Goal: Task Accomplishment & Management: Complete application form

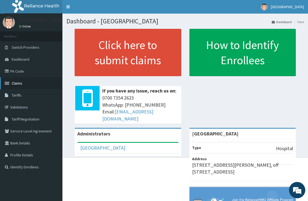
click at [21, 84] on span "Claims" at bounding box center [17, 83] width 11 height 5
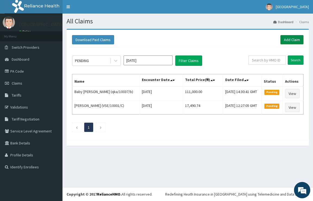
click at [288, 41] on link "Add Claim" at bounding box center [291, 39] width 23 height 9
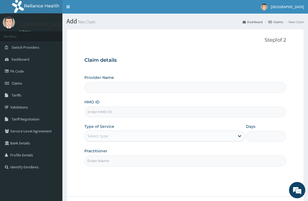
type input "[GEOGRAPHIC_DATA]"
click at [110, 113] on input "HMO ID" at bounding box center [185, 111] width 202 height 11
type input "D"
type input "E"
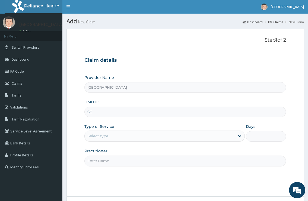
type input "S"
type input "E"
type input "EST/10009/C"
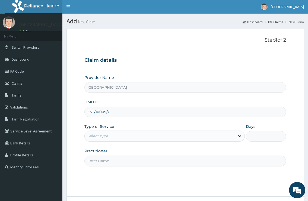
click at [120, 132] on div "Select type" at bounding box center [160, 135] width 150 height 9
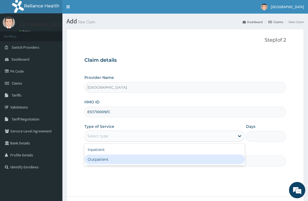
click at [109, 159] on div "Outpatient" at bounding box center [164, 159] width 160 height 10
type input "1"
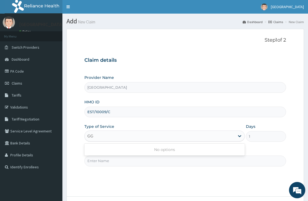
type input "G"
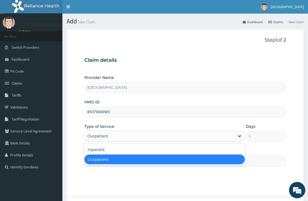
click at [102, 161] on div "Outpatient" at bounding box center [164, 159] width 160 height 10
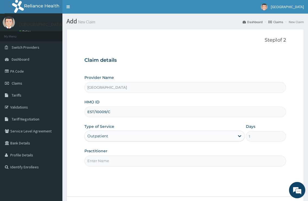
click at [101, 161] on input "Practitioner" at bounding box center [185, 160] width 202 height 11
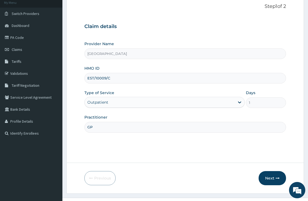
scroll to position [44, 0]
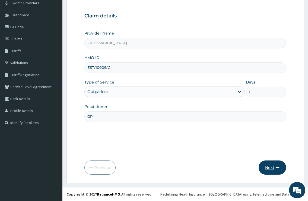
type input "GP"
click at [269, 170] on button "Next" at bounding box center [272, 167] width 27 height 14
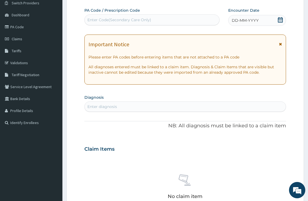
scroll to position [0, 0]
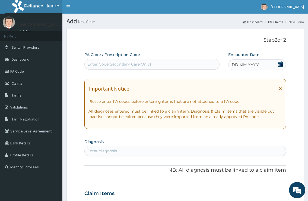
click at [229, 64] on div "DD-MM-YYYY" at bounding box center [257, 64] width 58 height 11
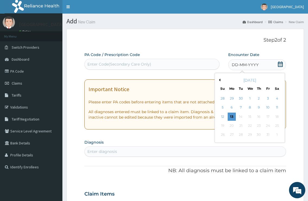
click at [229, 64] on div "DD-MM-YYYY" at bounding box center [257, 64] width 58 height 11
click at [235, 115] on div "13" at bounding box center [232, 116] width 8 height 8
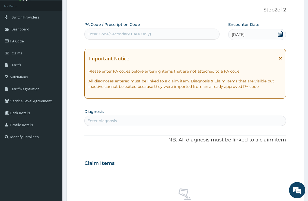
scroll to position [55, 0]
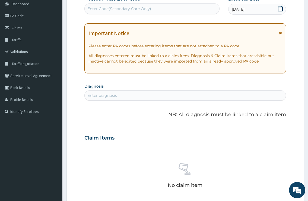
click at [111, 93] on div "Enter diagnosis" at bounding box center [102, 95] width 30 height 5
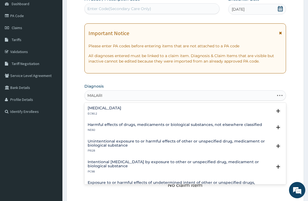
type input "[MEDICAL_DATA]"
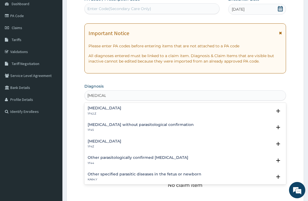
click at [103, 140] on h4 "[MEDICAL_DATA]" at bounding box center [105, 141] width 34 height 4
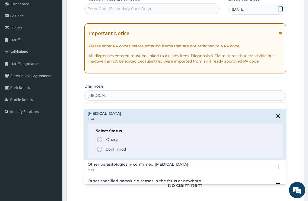
scroll to position [29, 0]
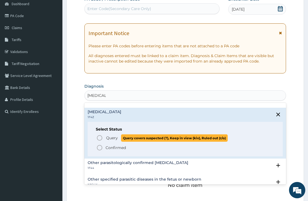
click at [111, 134] on p "Query Query covers suspected (?), Keep in view (kiv), Ruled out (r/o)" at bounding box center [167, 137] width 122 height 7
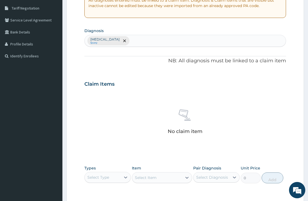
scroll to position [139, 0]
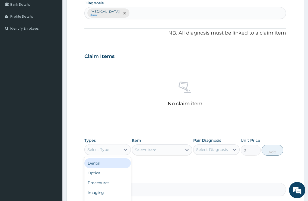
click at [118, 152] on div "Select Type" at bounding box center [103, 149] width 36 height 9
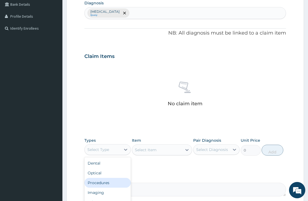
click at [98, 182] on div "Procedures" at bounding box center [107, 183] width 46 height 10
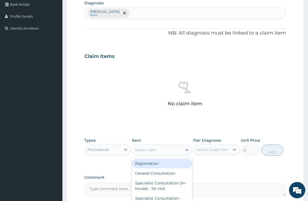
click at [182, 150] on div "Select Item" at bounding box center [157, 149] width 50 height 9
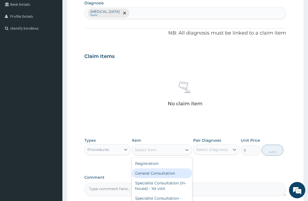
click at [169, 176] on div "General Consultation" at bounding box center [162, 173] width 61 height 10
type input "2000"
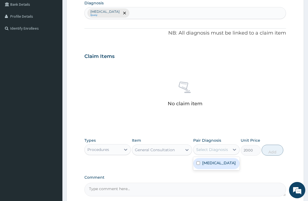
click at [203, 151] on div "Select Diagnosis" at bounding box center [212, 149] width 32 height 5
click at [208, 165] on label "[MEDICAL_DATA]" at bounding box center [219, 162] width 34 height 5
checkbox input "true"
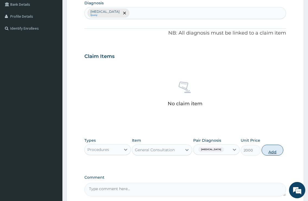
click at [263, 147] on button "Add" at bounding box center [273, 149] width 22 height 11
type input "0"
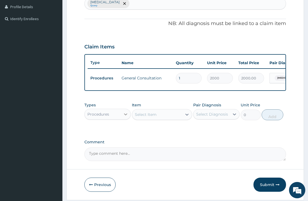
scroll to position [142, 0]
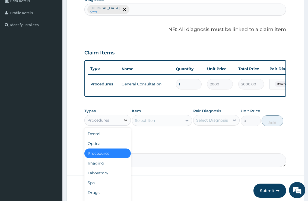
click at [125, 123] on icon at bounding box center [125, 119] width 5 height 5
click at [105, 174] on div "Laboratory" at bounding box center [107, 173] width 46 height 10
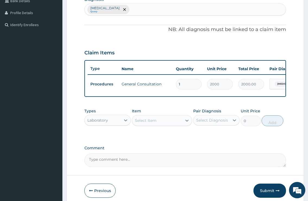
click at [181, 125] on div "Select Item" at bounding box center [157, 120] width 50 height 9
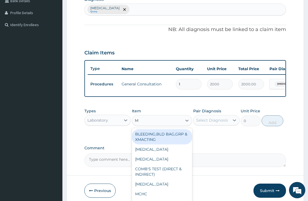
type input "MP"
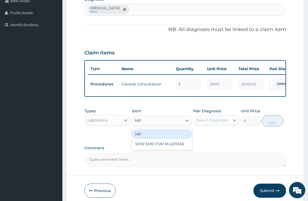
click at [154, 139] on div "MP" at bounding box center [162, 134] width 61 height 10
type input "500"
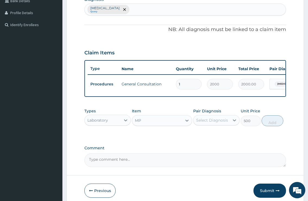
click at [229, 124] on div "Select Diagnosis" at bounding box center [212, 120] width 36 height 9
click at [228, 132] on div "[MEDICAL_DATA]" at bounding box center [216, 133] width 46 height 13
click at [226, 136] on label "[MEDICAL_DATA]" at bounding box center [219, 133] width 34 height 5
checkbox input "true"
click at [271, 125] on button "Add" at bounding box center [273, 120] width 22 height 11
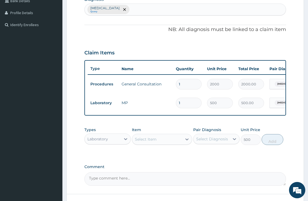
type input "0"
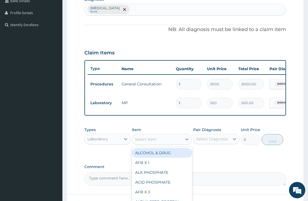
click at [159, 140] on div "Select Item" at bounding box center [157, 139] width 50 height 9
type input "FBC"
click at [144, 154] on div "FBC" at bounding box center [162, 153] width 61 height 10
type input "1500"
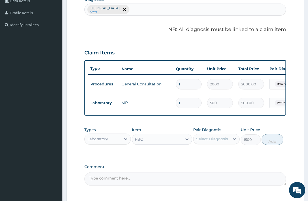
click at [212, 142] on div "Select Diagnosis" at bounding box center [212, 138] width 32 height 5
click at [215, 154] on div "[MEDICAL_DATA]" at bounding box center [216, 152] width 46 height 11
checkbox input "true"
click at [275, 144] on button "Add" at bounding box center [273, 139] width 22 height 11
type input "0"
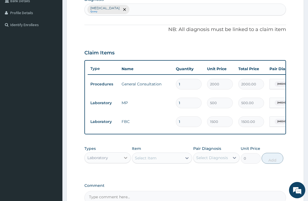
click at [129, 161] on div at bounding box center [126, 158] width 10 height 10
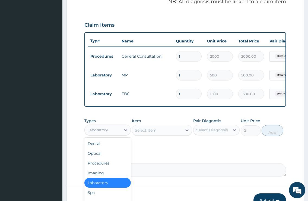
scroll to position [18, 0]
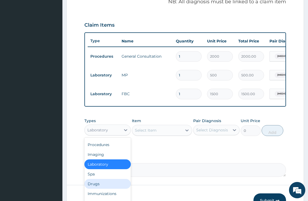
click at [100, 186] on div "Drugs" at bounding box center [107, 184] width 46 height 10
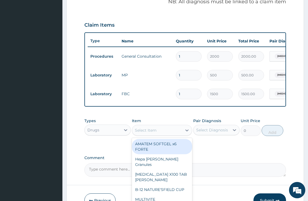
click at [178, 134] on div "Select Item" at bounding box center [157, 130] width 50 height 9
type input "COA"
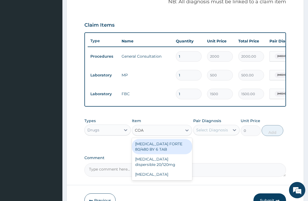
click at [163, 154] on div "[MEDICAL_DATA] FORTE 80/480 BY 6 TAB" at bounding box center [162, 146] width 61 height 15
type input "539.22"
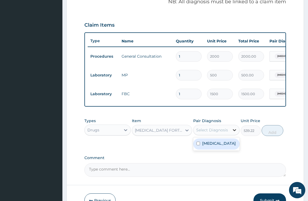
click at [231, 135] on div at bounding box center [235, 130] width 10 height 10
click at [231, 146] on label "[MEDICAL_DATA]" at bounding box center [219, 142] width 34 height 5
checkbox input "true"
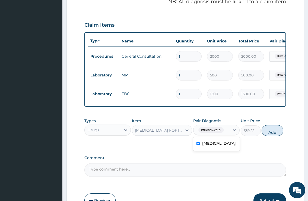
click at [265, 136] on button "Add" at bounding box center [273, 130] width 22 height 11
type input "0"
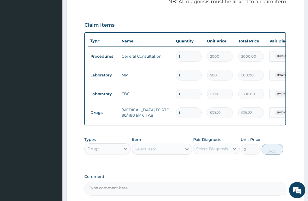
type input "0.00"
type input "6"
type input "3235.32"
type input "6"
click at [175, 151] on div "Select Item" at bounding box center [157, 148] width 50 height 9
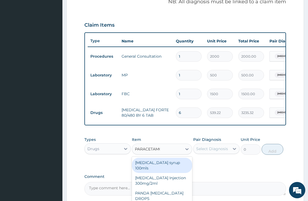
type input "[MEDICAL_DATA]"
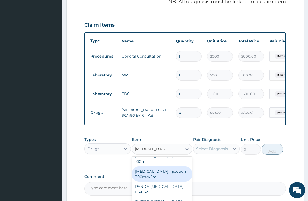
scroll to position [226, 0]
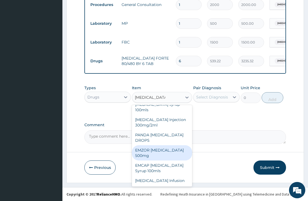
click at [152, 155] on div "EMZOR [MEDICAL_DATA] 500mg" at bounding box center [162, 152] width 61 height 15
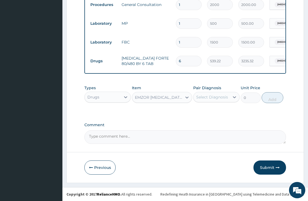
type input "28.38"
click at [227, 100] on div "Select Diagnosis" at bounding box center [212, 97] width 36 height 9
click at [224, 113] on label "[MEDICAL_DATA]" at bounding box center [219, 110] width 34 height 5
checkbox input "true"
click at [274, 102] on button "Add" at bounding box center [273, 97] width 22 height 11
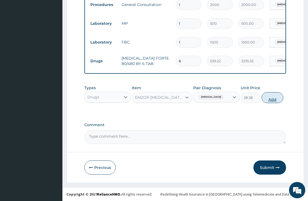
type input "0"
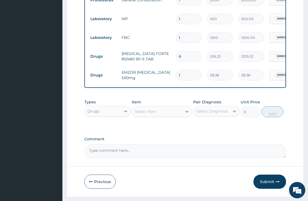
type input "18"
type input "510.84"
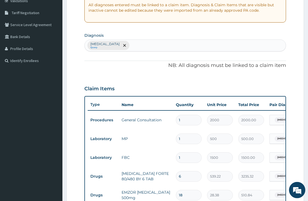
scroll to position [0, 0]
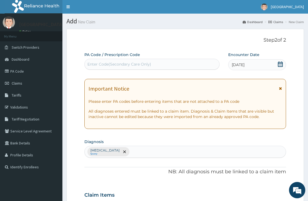
type input "18"
